Goal: Transaction & Acquisition: Purchase product/service

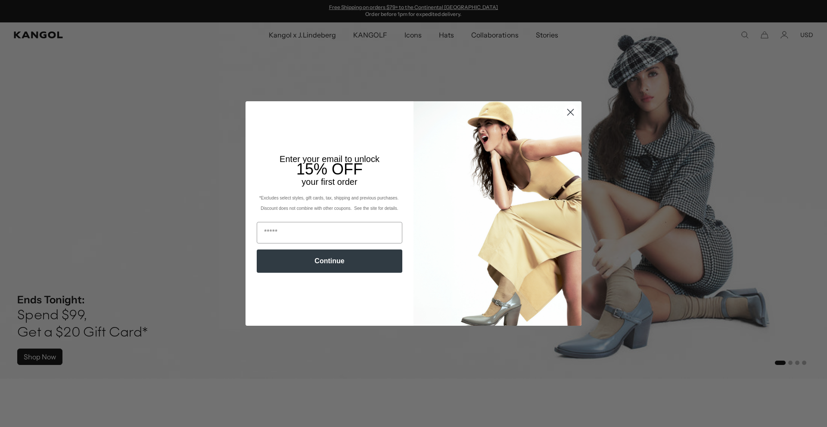
click at [572, 113] on circle "Close dialog" at bounding box center [570, 112] width 14 height 14
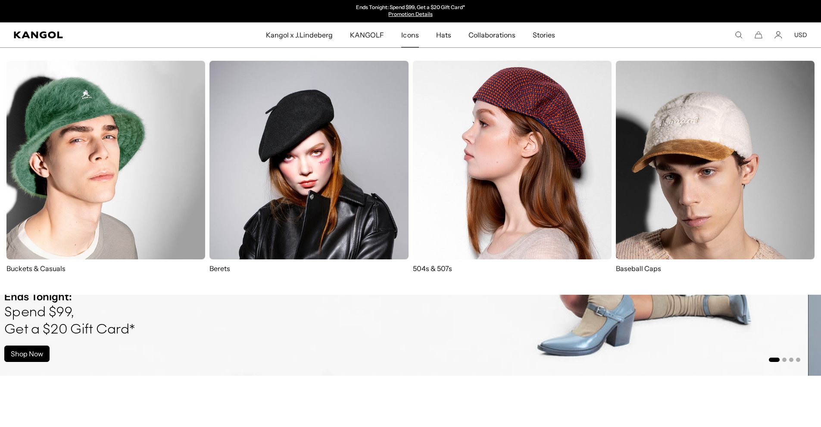
click at [84, 155] on img at bounding box center [105, 160] width 199 height 199
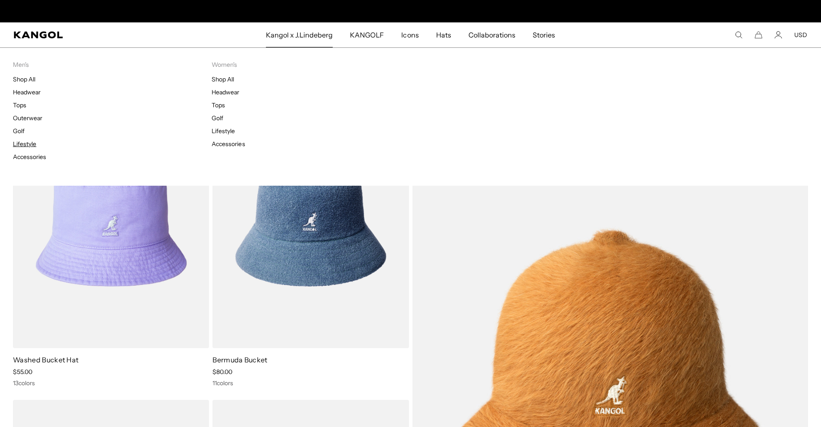
scroll to position [0, 177]
click at [34, 142] on link "Lifestyle" at bounding box center [24, 144] width 23 height 8
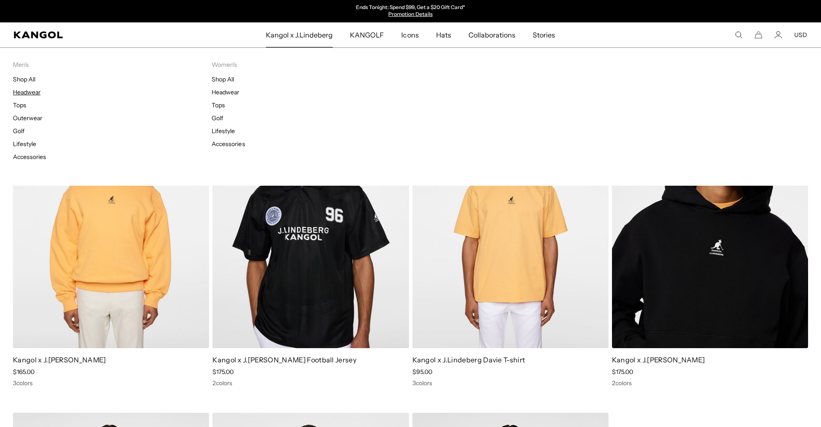
click at [33, 91] on link "Headwear" at bounding box center [27, 92] width 28 height 8
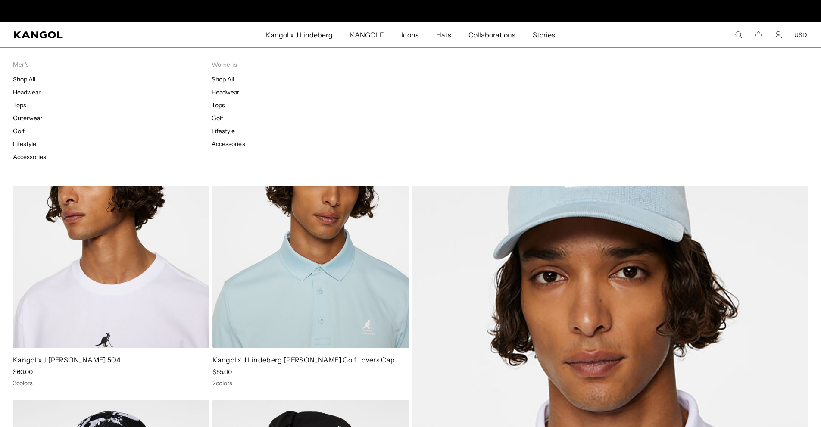
scroll to position [0, 177]
click at [21, 105] on link "Tops" at bounding box center [19, 105] width 13 height 8
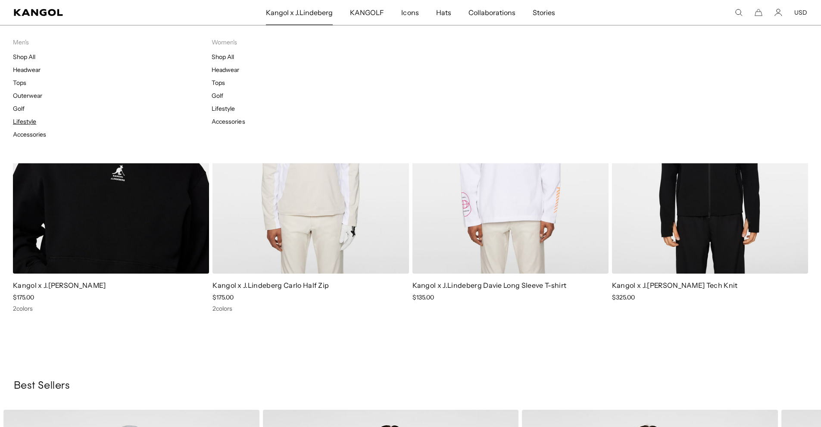
click at [34, 121] on link "Lifestyle" at bounding box center [24, 122] width 23 height 8
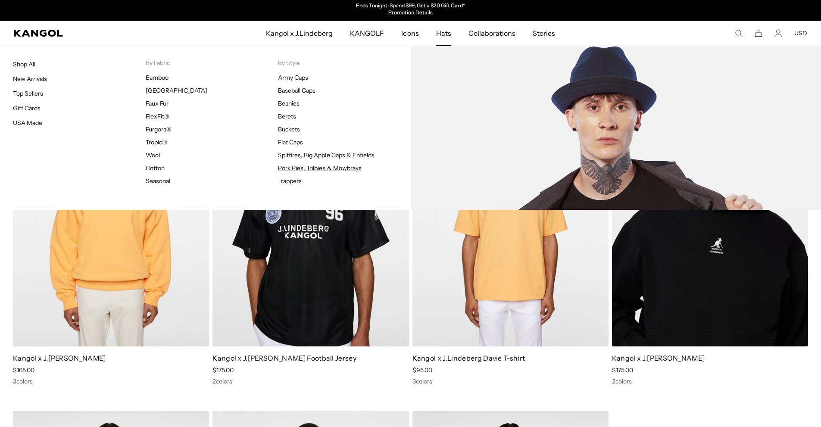
click at [310, 168] on link "Pork Pies, Trilbies & Mowbrays" at bounding box center [320, 168] width 84 height 8
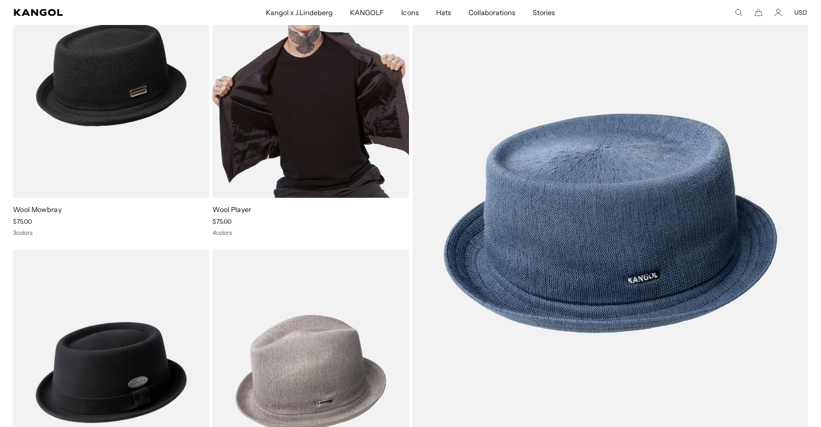
scroll to position [0, 177]
click at [302, 118] on img at bounding box center [310, 74] width 196 height 246
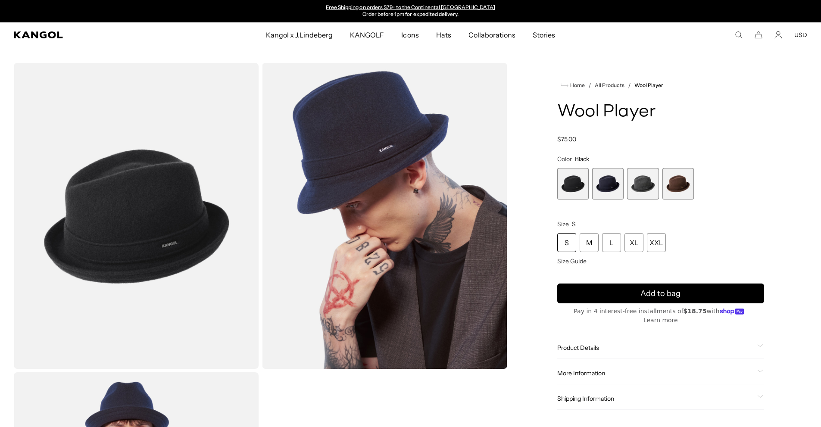
click at [647, 184] on span "3 of 4" at bounding box center [642, 183] width 31 height 31
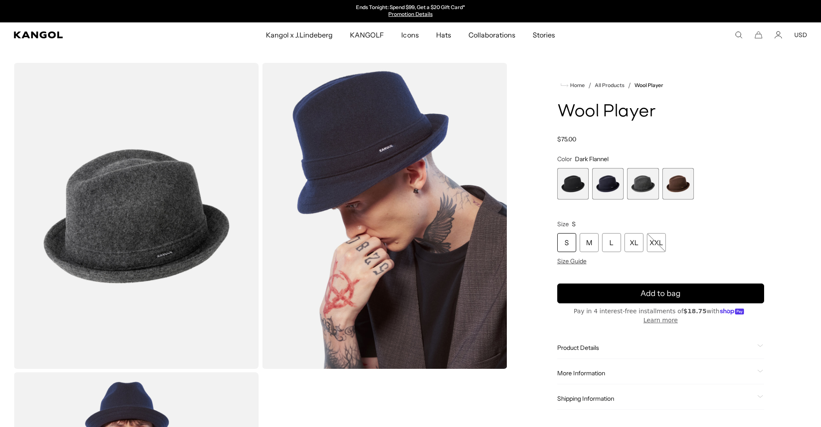
click at [615, 180] on span "2 of 4" at bounding box center [607, 183] width 31 height 31
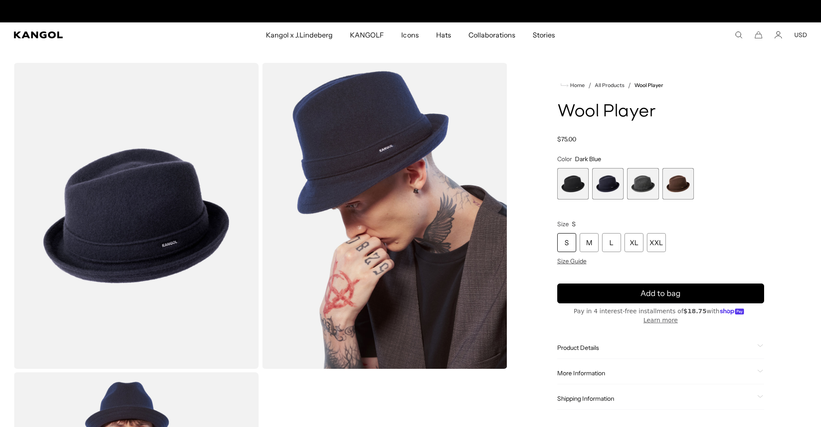
scroll to position [0, 177]
click at [576, 187] on span "1 of 4" at bounding box center [572, 183] width 31 height 31
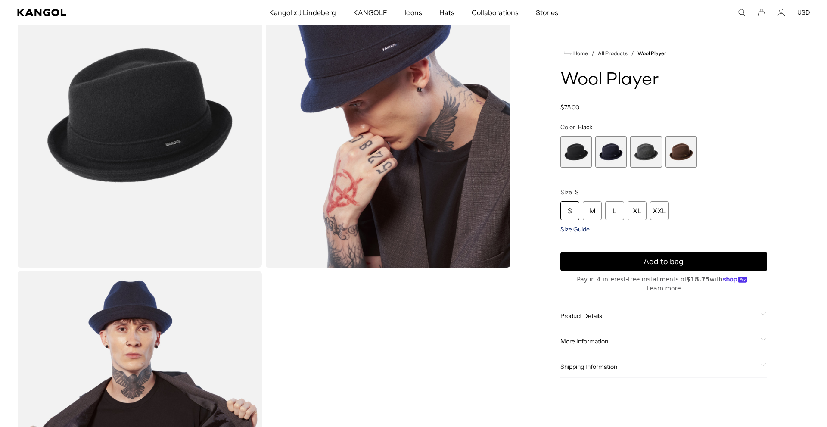
scroll to position [0, 177]
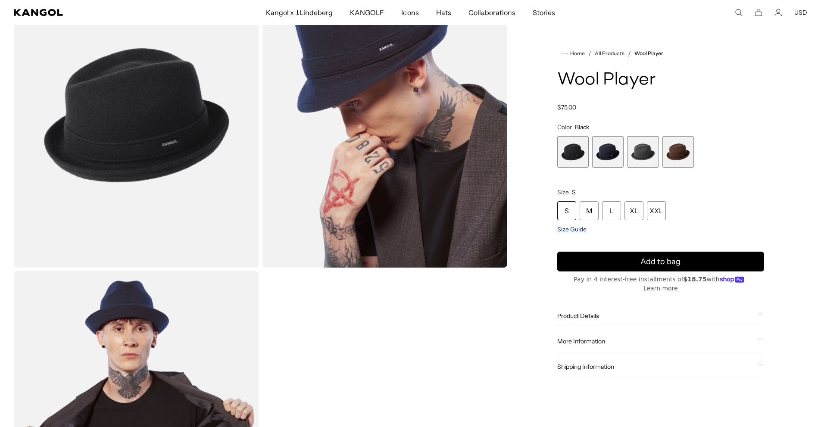
click at [569, 231] on span "Size Guide" at bounding box center [571, 229] width 29 height 8
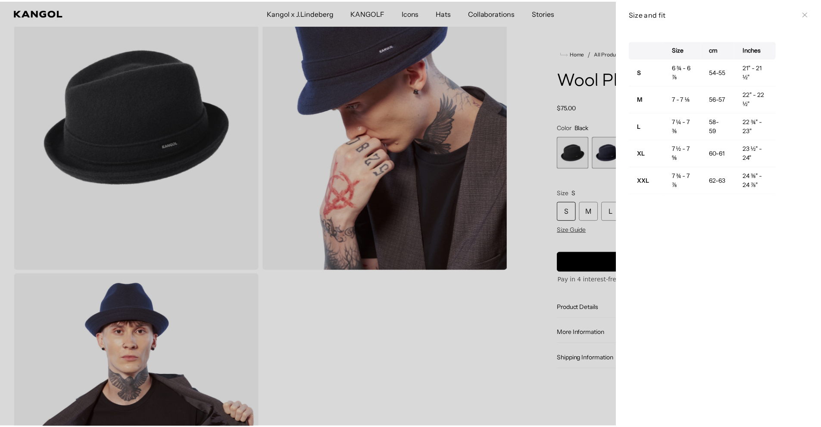
scroll to position [0, 0]
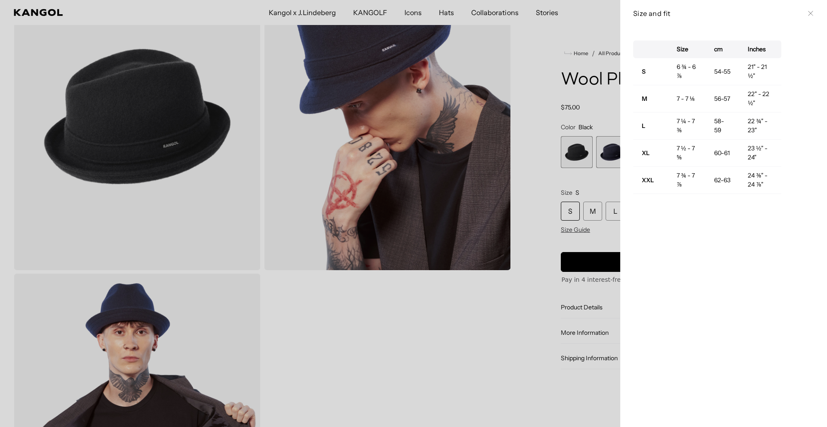
drag, startPoint x: 485, startPoint y: 339, endPoint x: 482, endPoint y: 335, distance: 5.2
click at [484, 339] on div at bounding box center [413, 213] width 827 height 427
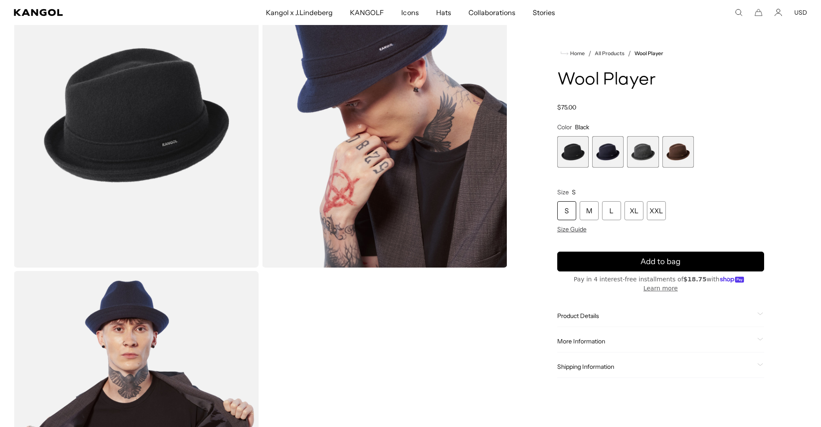
click at [719, 280] on icon "Shop Pay" at bounding box center [731, 280] width 25 height 6
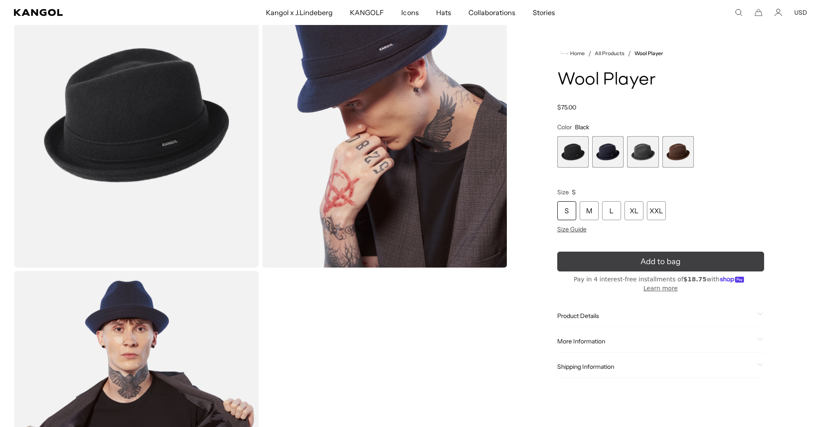
drag, startPoint x: 820, startPoint y: 290, endPoint x: 759, endPoint y: 265, distance: 65.3
click at [820, 290] on div "Loading... Home / All Products / Wool Player" at bounding box center [410, 270] width 821 height 616
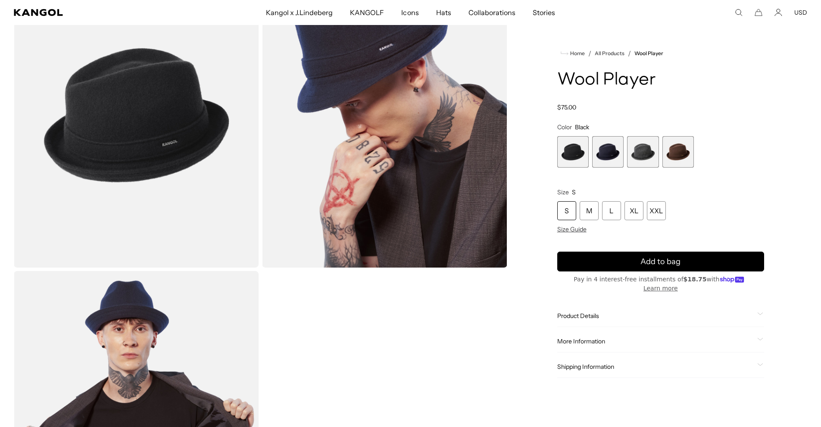
click at [678, 284] on button "Learn more" at bounding box center [660, 288] width 34 height 9
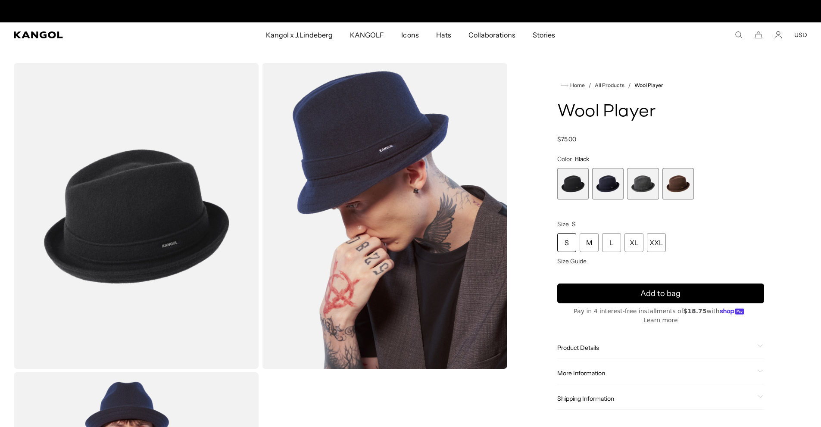
scroll to position [0, 0]
click at [803, 36] on button "USD" at bounding box center [800, 35] width 13 height 8
click at [804, 50] on link "USD" at bounding box center [800, 51] width 13 height 8
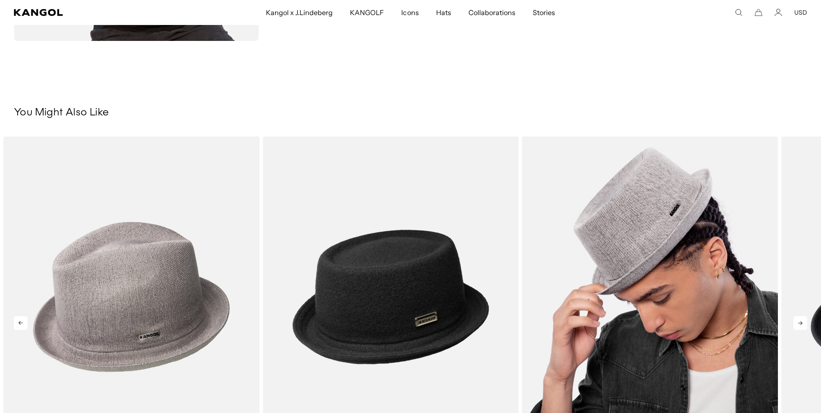
scroll to position [0, 177]
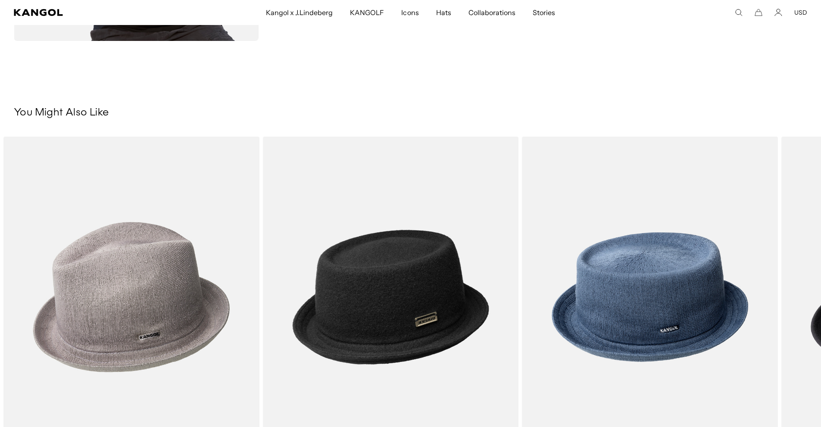
scroll to position [0, 177]
